Goal: Information Seeking & Learning: Learn about a topic

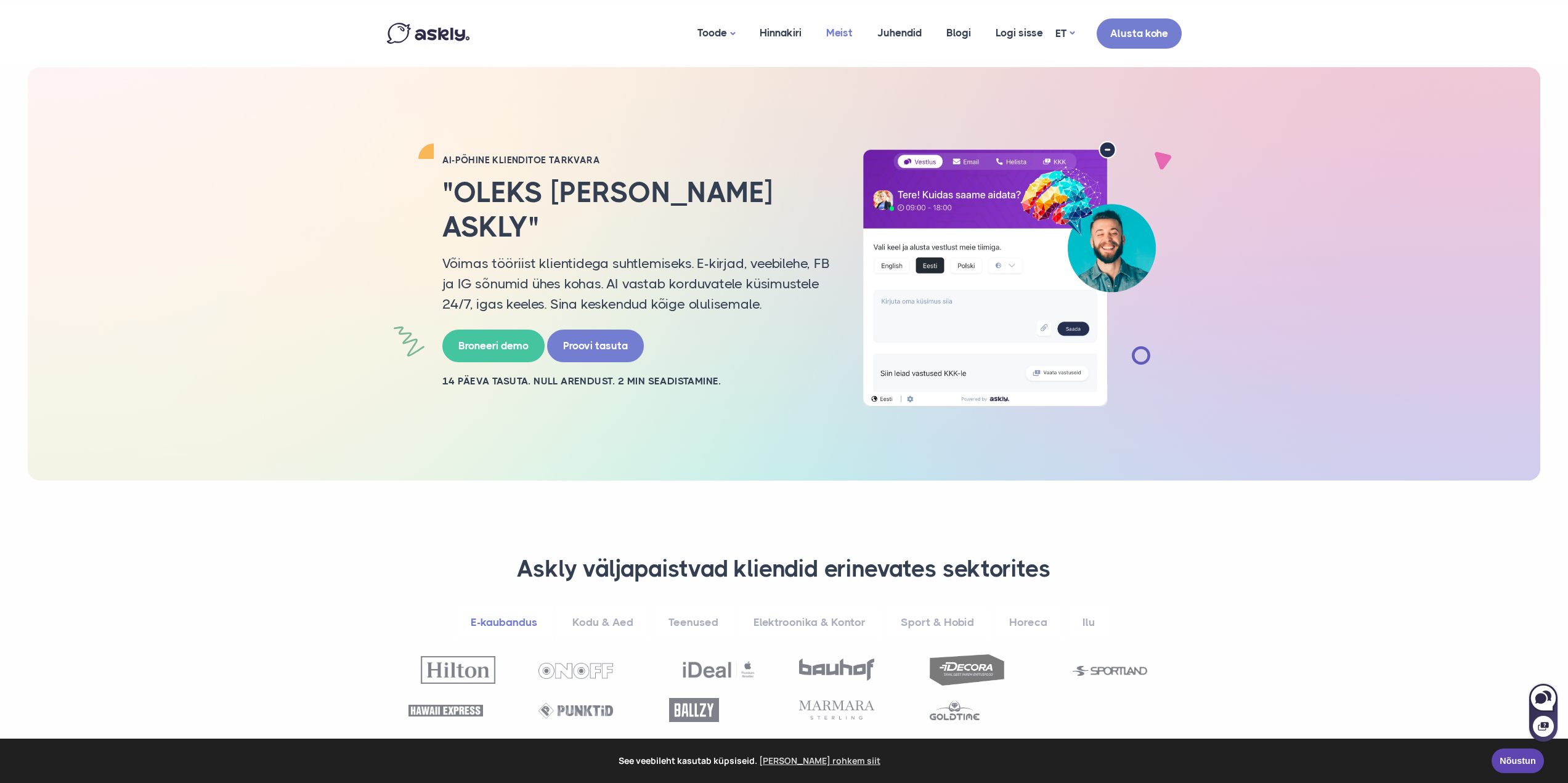
click at [839, 28] on link "Meist" at bounding box center [839, 33] width 51 height 60
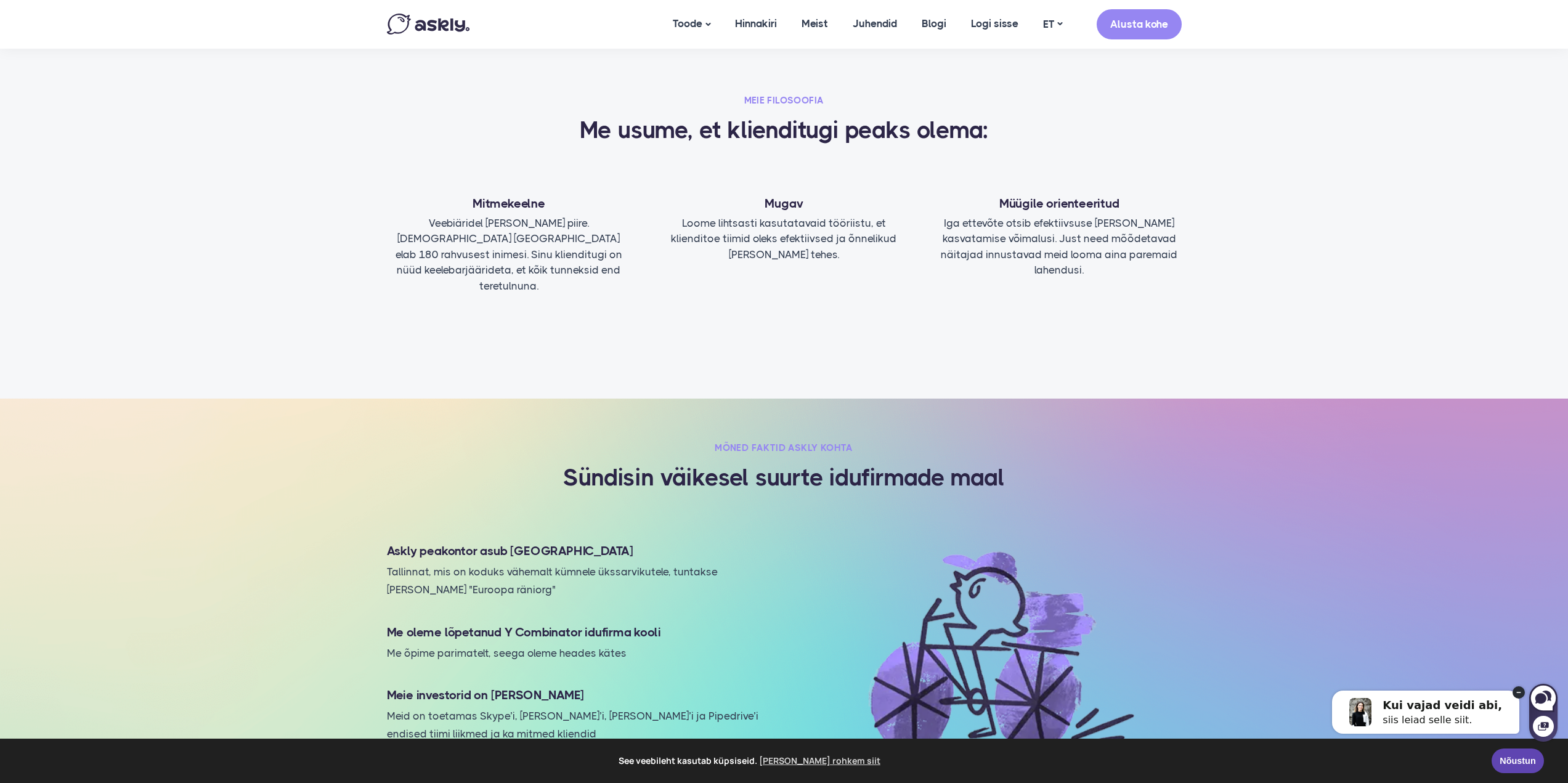
scroll to position [1108, 0]
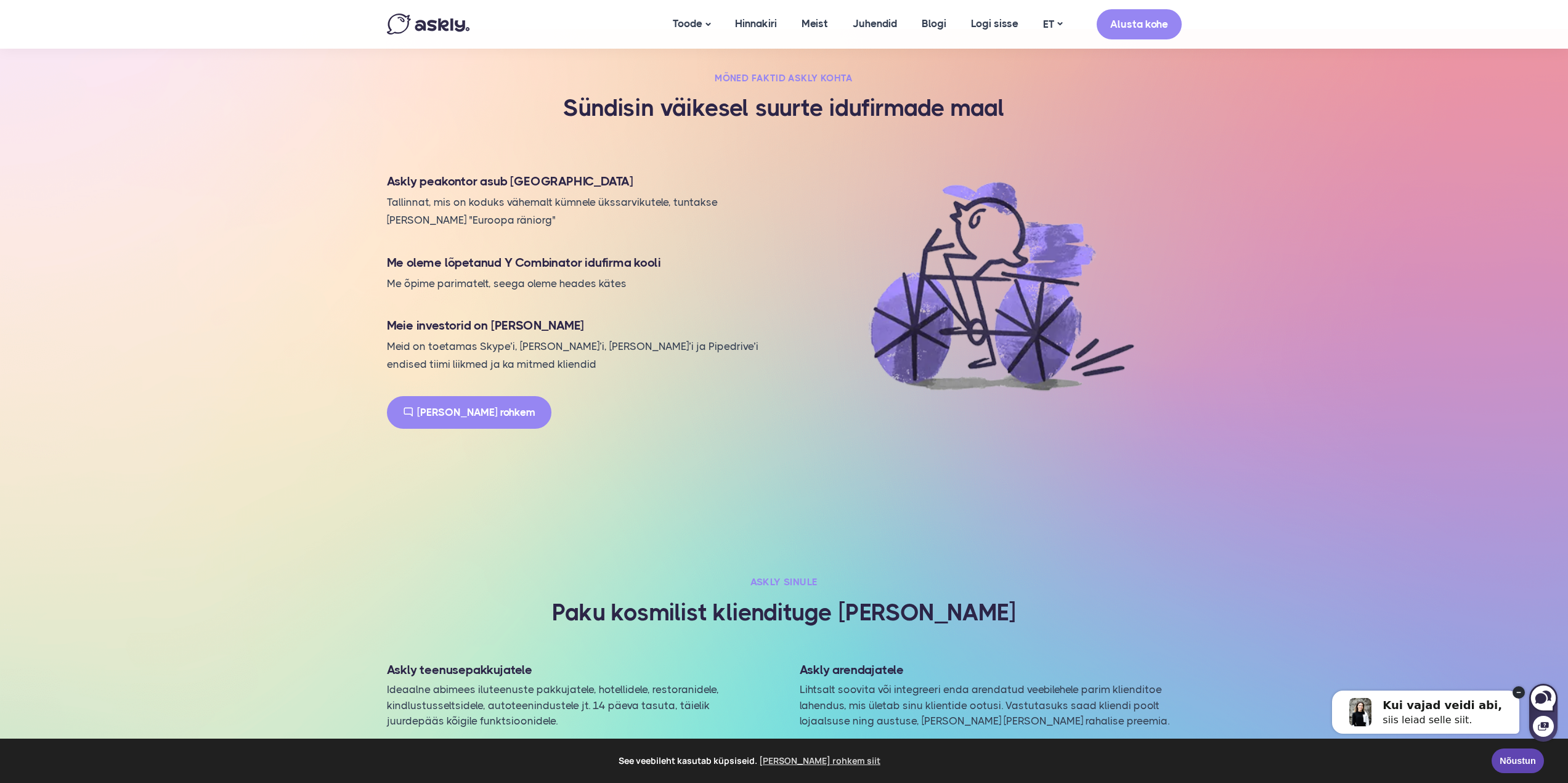
click at [425, 400] on link "Loe rohkem" at bounding box center [469, 412] width 165 height 33
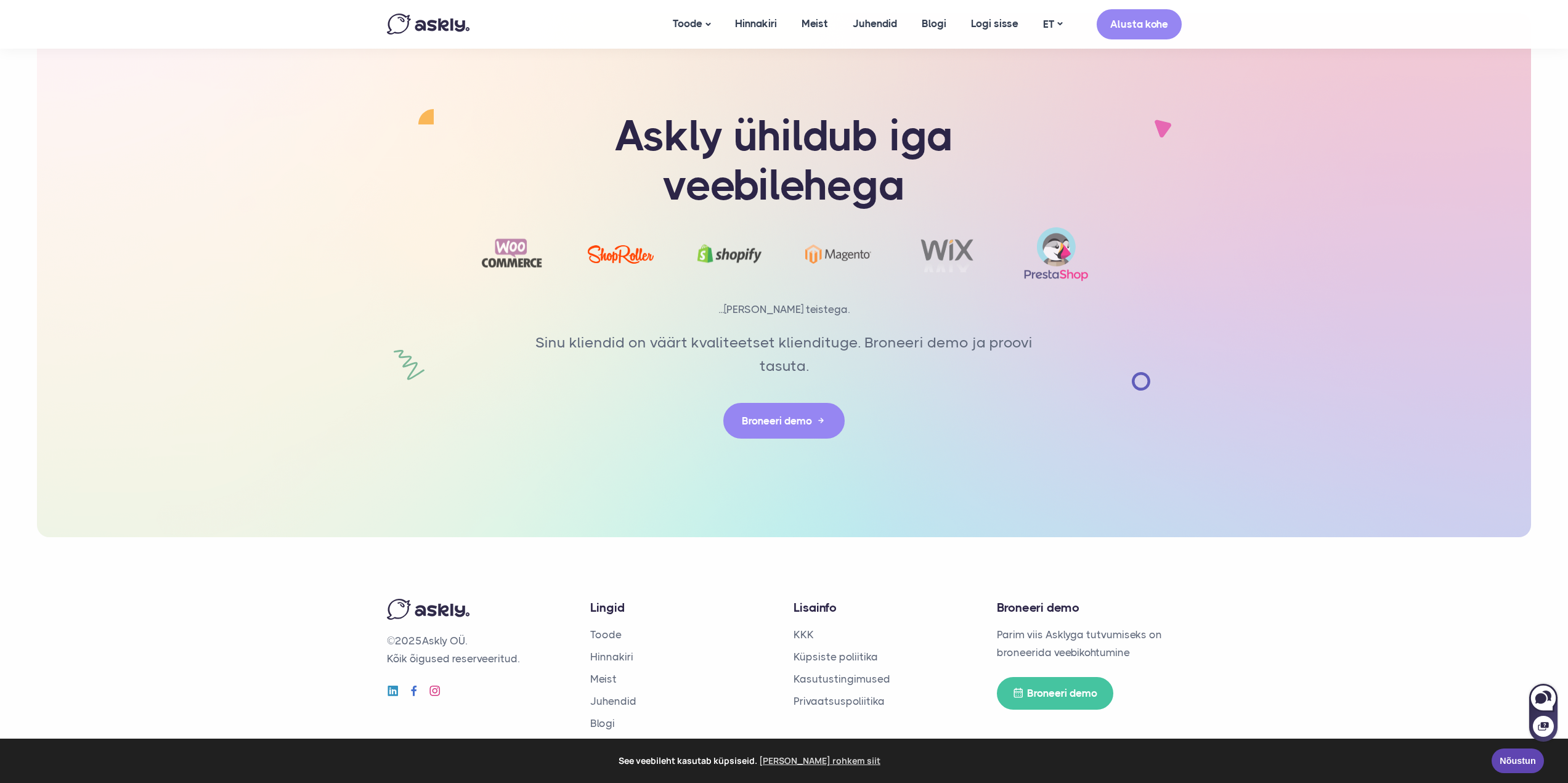
scroll to position [2920, 0]
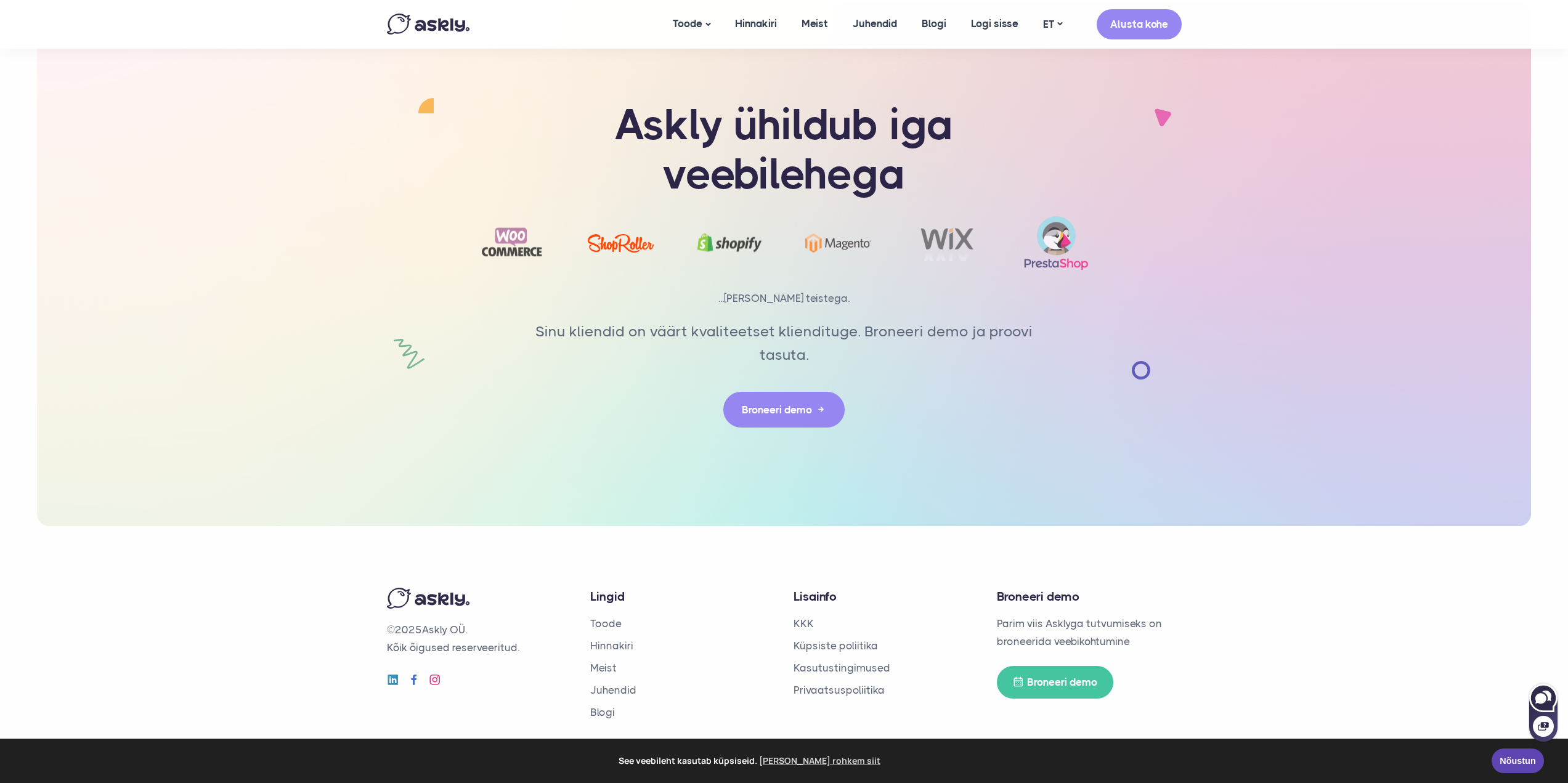
click at [1549, 693] on icon at bounding box center [1547, 695] width 9 height 10
select select "**"
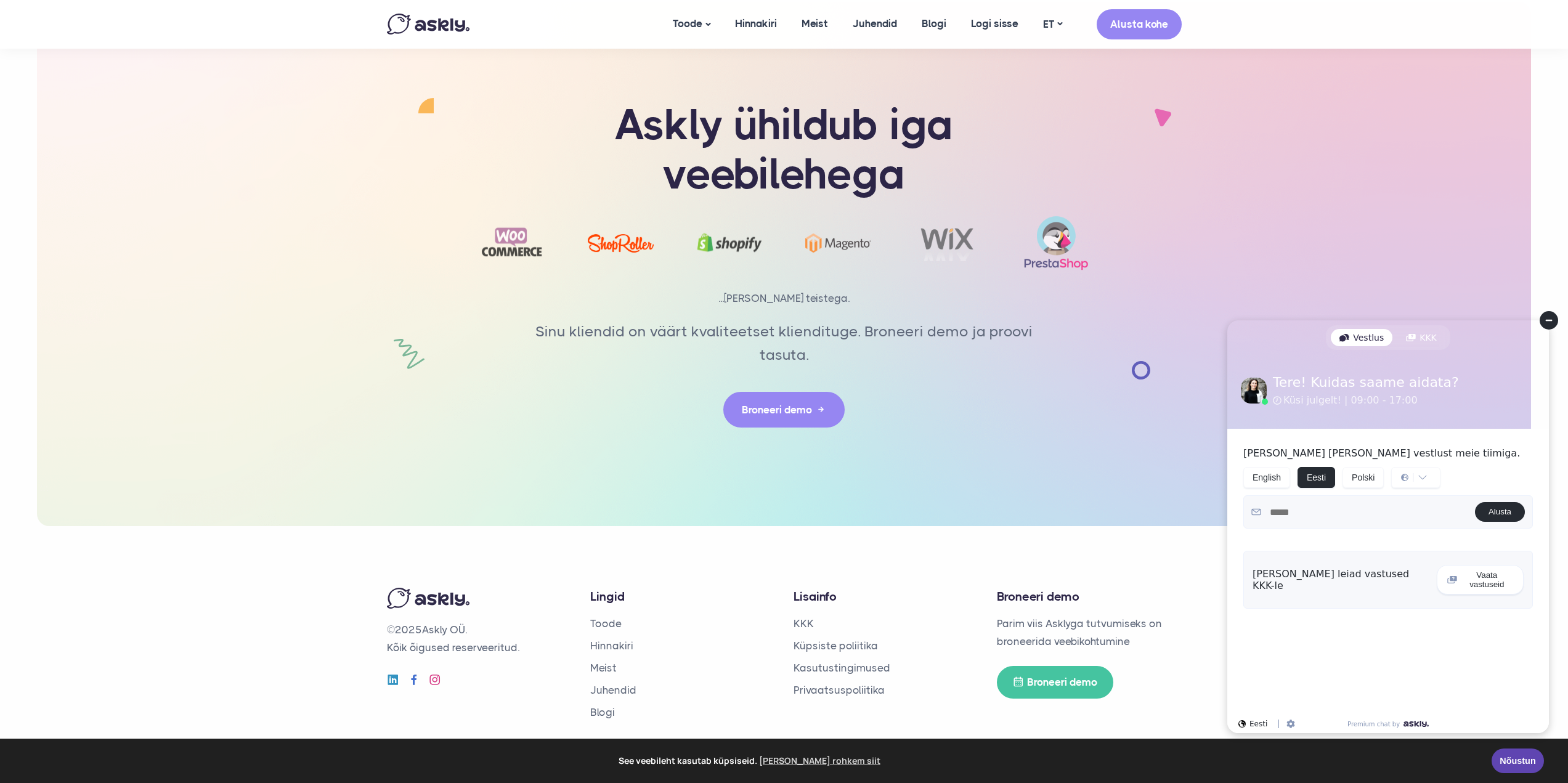
click at [1548, 319] on circle at bounding box center [1548, 320] width 18 height 18
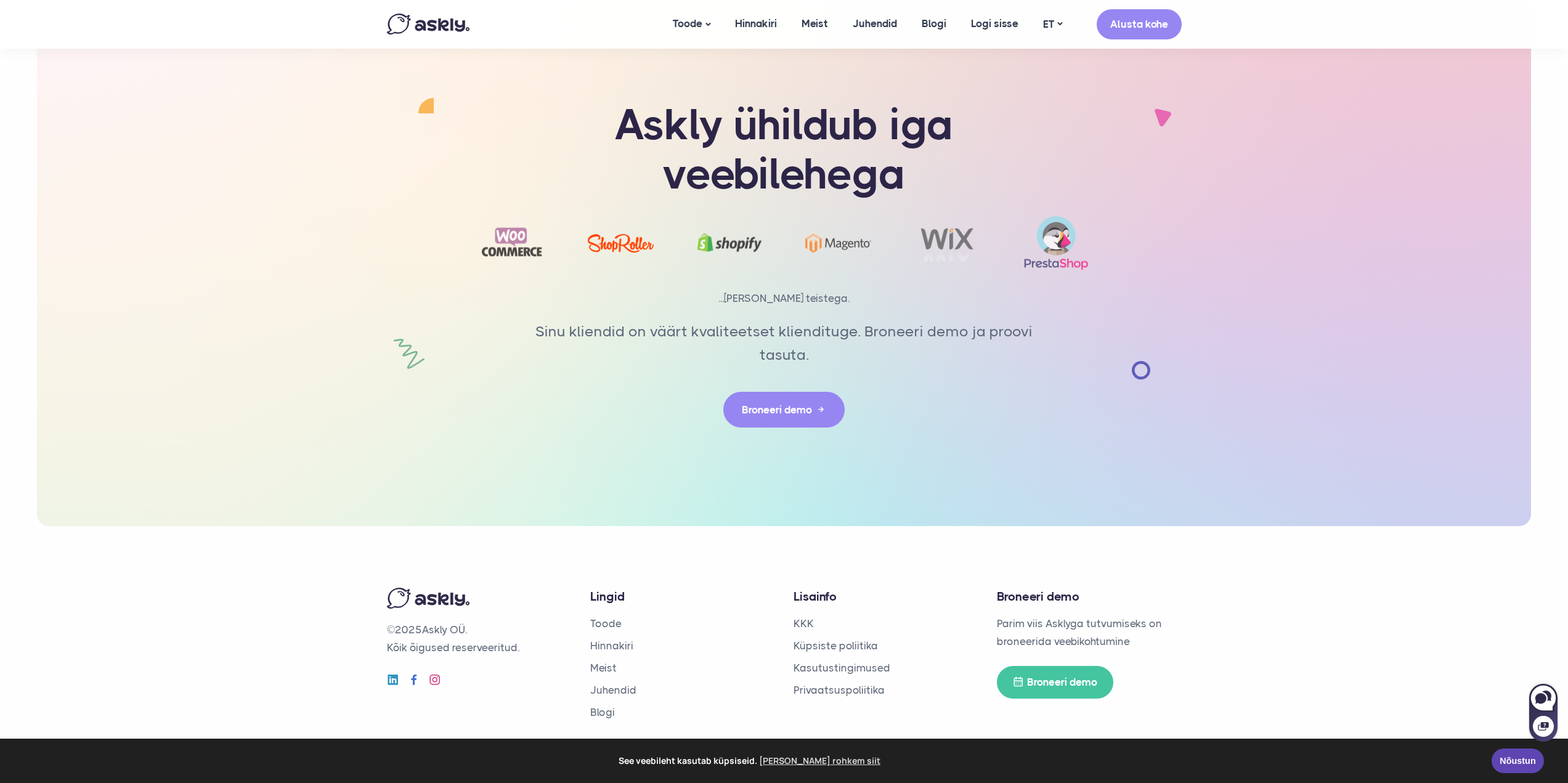
click at [708, 673] on li "Meist" at bounding box center [682, 668] width 185 height 18
drag, startPoint x: 823, startPoint y: 619, endPoint x: 815, endPoint y: 624, distance: 9.4
click at [823, 619] on li "KKK" at bounding box center [886, 624] width 185 height 18
click at [812, 624] on link "KKK" at bounding box center [804, 623] width 20 height 12
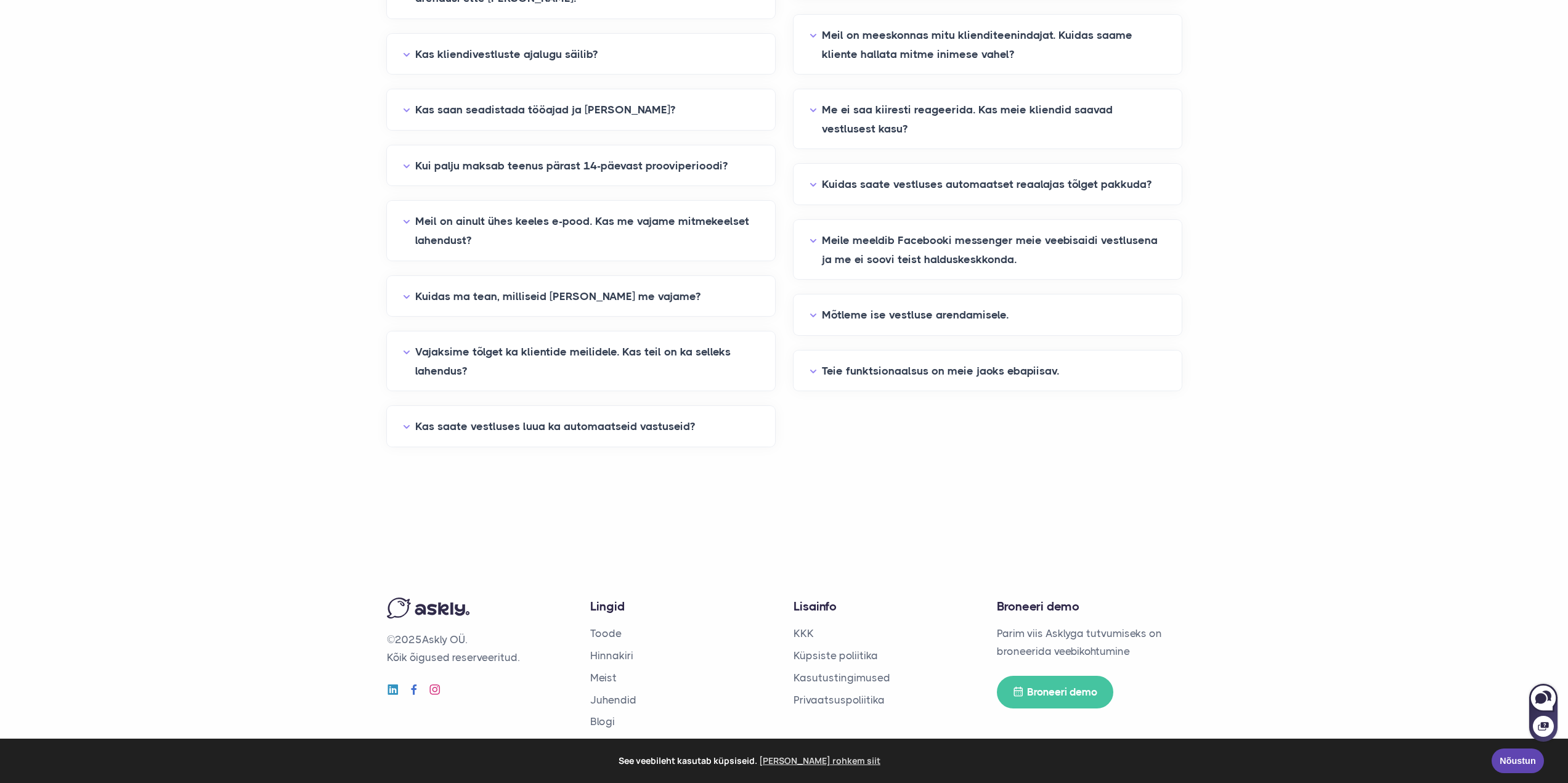
scroll to position [372, 0]
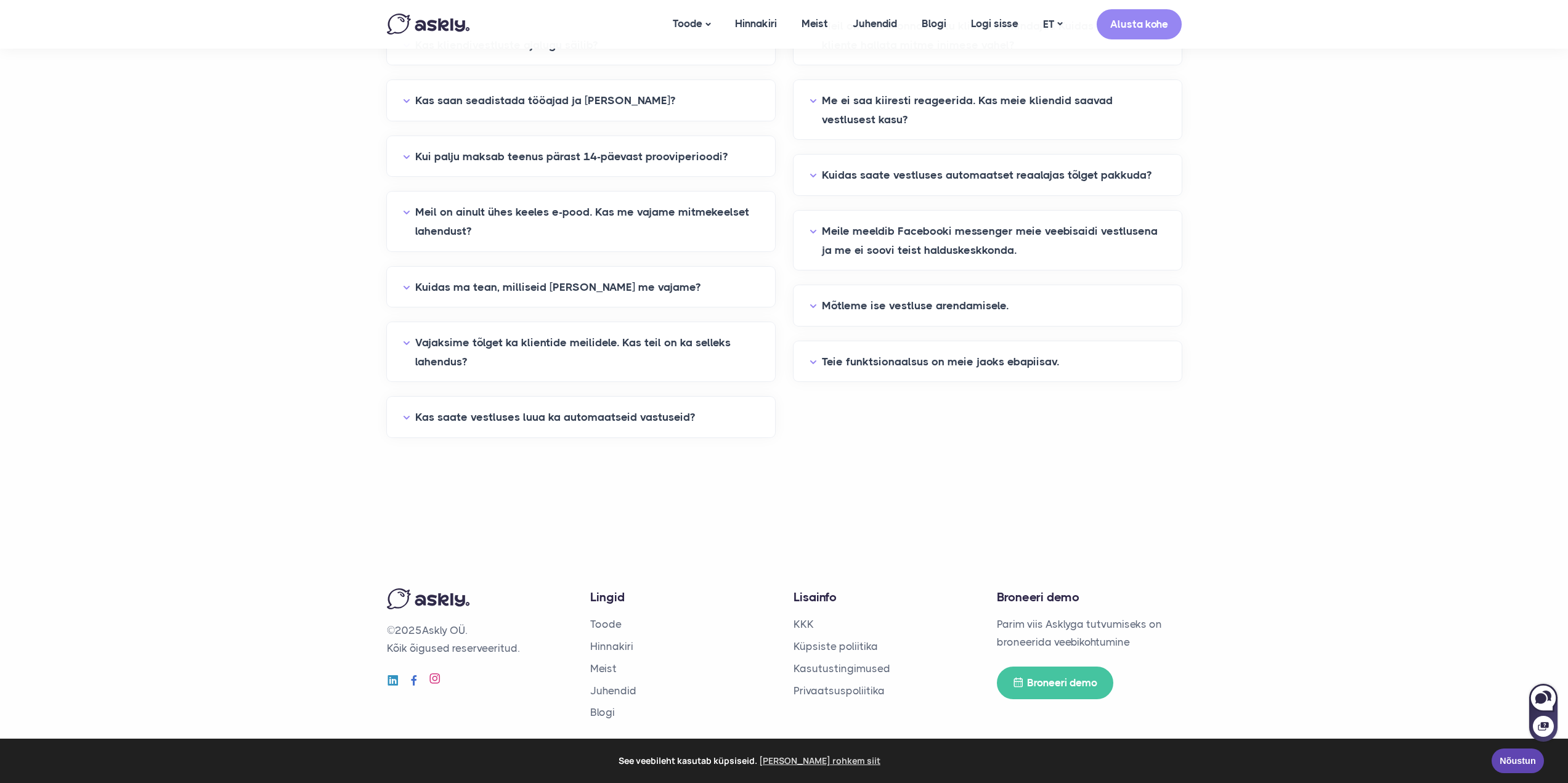
click at [434, 683] on icon at bounding box center [435, 678] width 12 height 12
click at [389, 677] on icon at bounding box center [393, 678] width 12 height 12
